Goal: Register for event/course

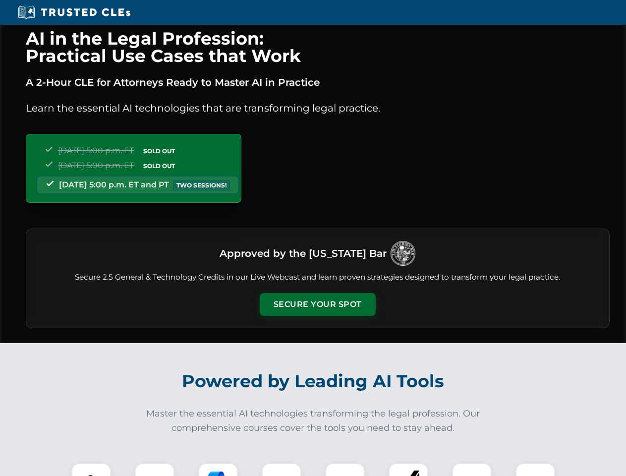
click at [317, 304] on button "Secure Your Spot" at bounding box center [318, 304] width 116 height 23
click at [91, 470] on img at bounding box center [91, 483] width 29 height 29
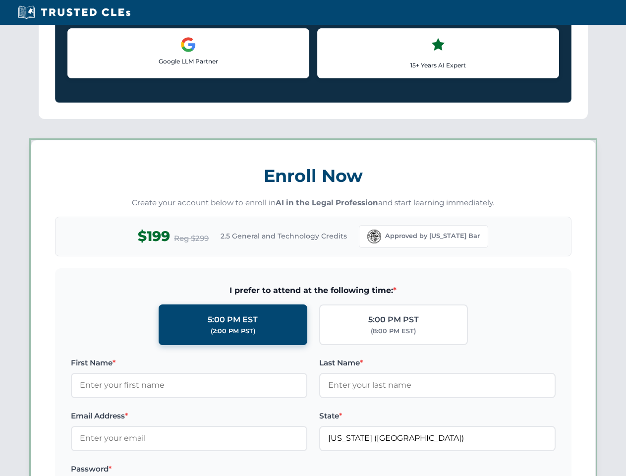
click at [218, 470] on label "Password *" at bounding box center [189, 469] width 237 height 12
